Goal: Transaction & Acquisition: Obtain resource

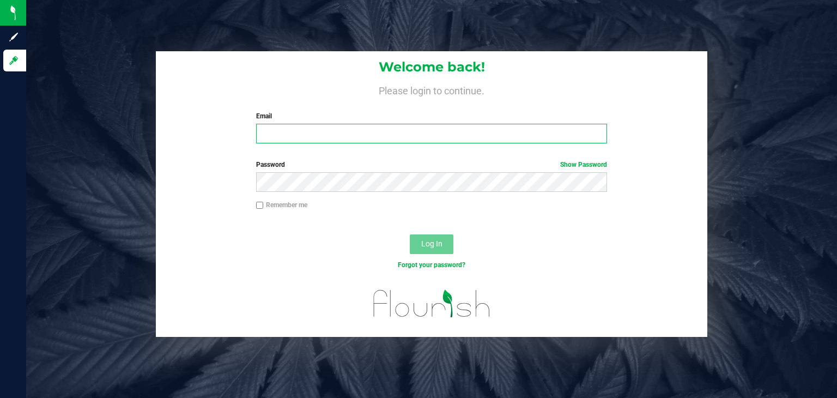
click at [296, 127] on input "Email" at bounding box center [431, 134] width 351 height 20
type input "[EMAIL_ADDRESS][DOMAIN_NAME]"
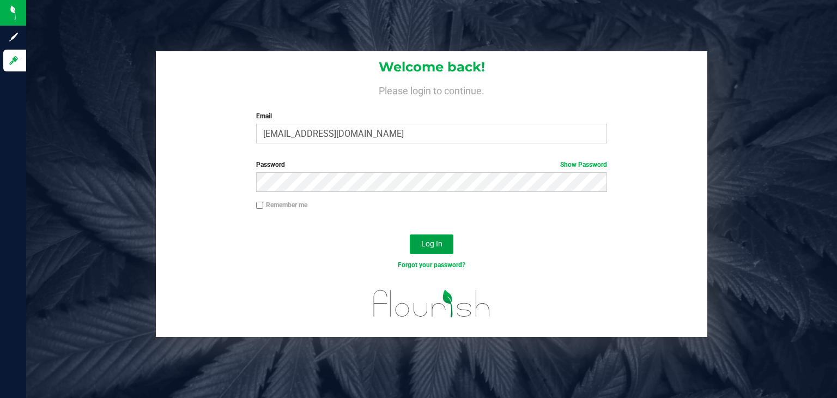
click at [432, 239] on span "Log In" at bounding box center [431, 243] width 21 height 9
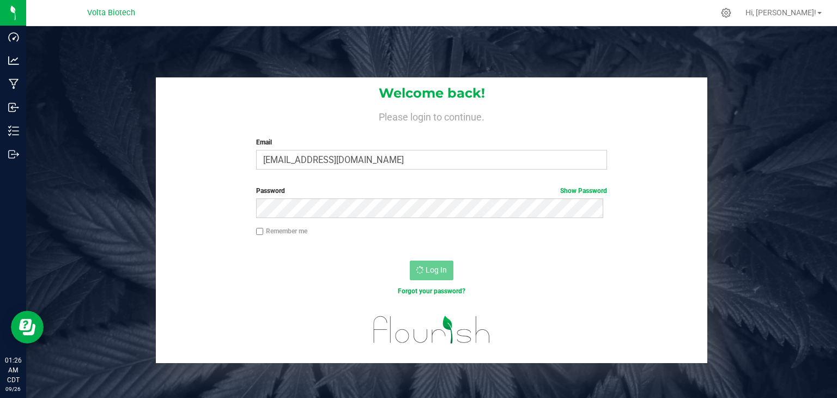
click at [258, 232] on input "Remember me" at bounding box center [260, 232] width 8 height 8
checkbox input "true"
click at [400, 177] on div "Welcome back! Please login to continue. Email [EMAIL_ADDRESS][DOMAIN_NAME] Requ…" at bounding box center [431, 127] width 551 height 101
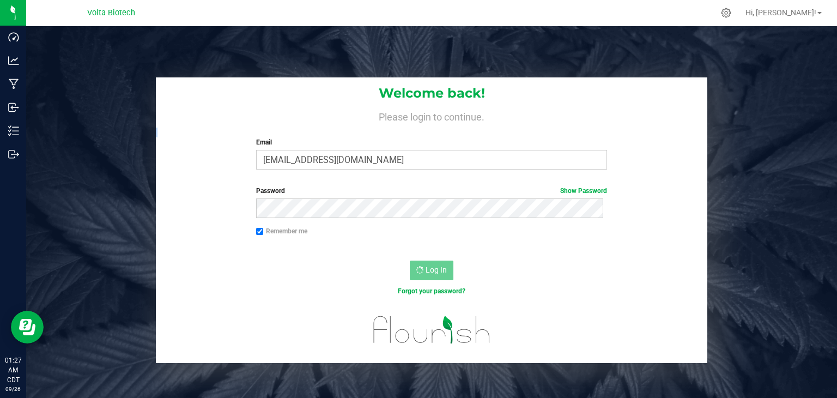
click at [400, 177] on div "Welcome back! Please login to continue. Email [EMAIL_ADDRESS][DOMAIN_NAME] Requ…" at bounding box center [431, 127] width 551 height 101
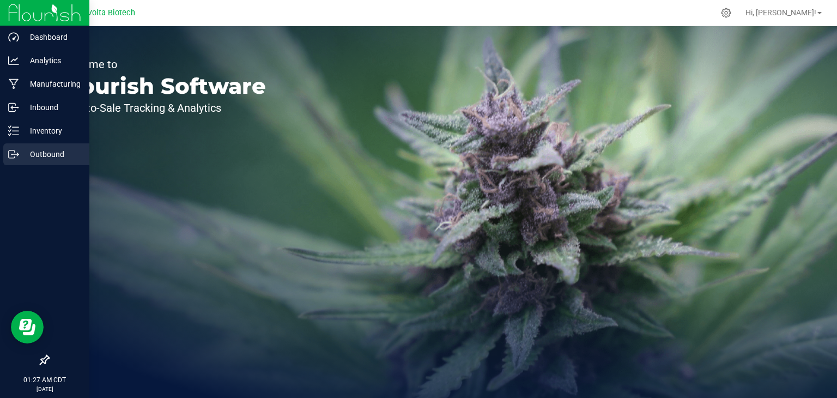
click at [16, 155] on icon at bounding box center [13, 154] width 11 height 11
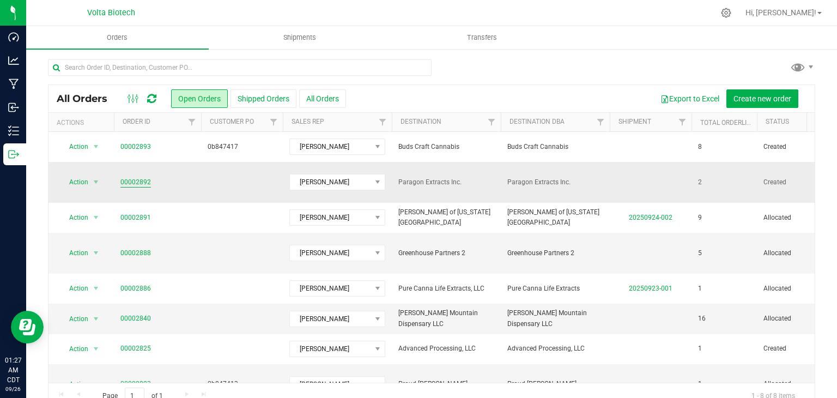
click at [135, 178] on link "00002892" at bounding box center [135, 182] width 31 height 10
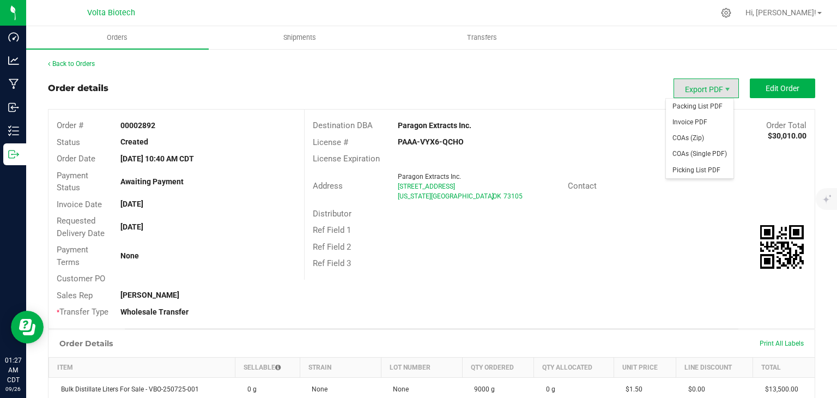
click at [710, 95] on span "Export PDF" at bounding box center [705, 88] width 65 height 20
click at [691, 116] on span "Invoice PDF" at bounding box center [700, 122] width 68 height 16
